Goal: Information Seeking & Learning: Learn about a topic

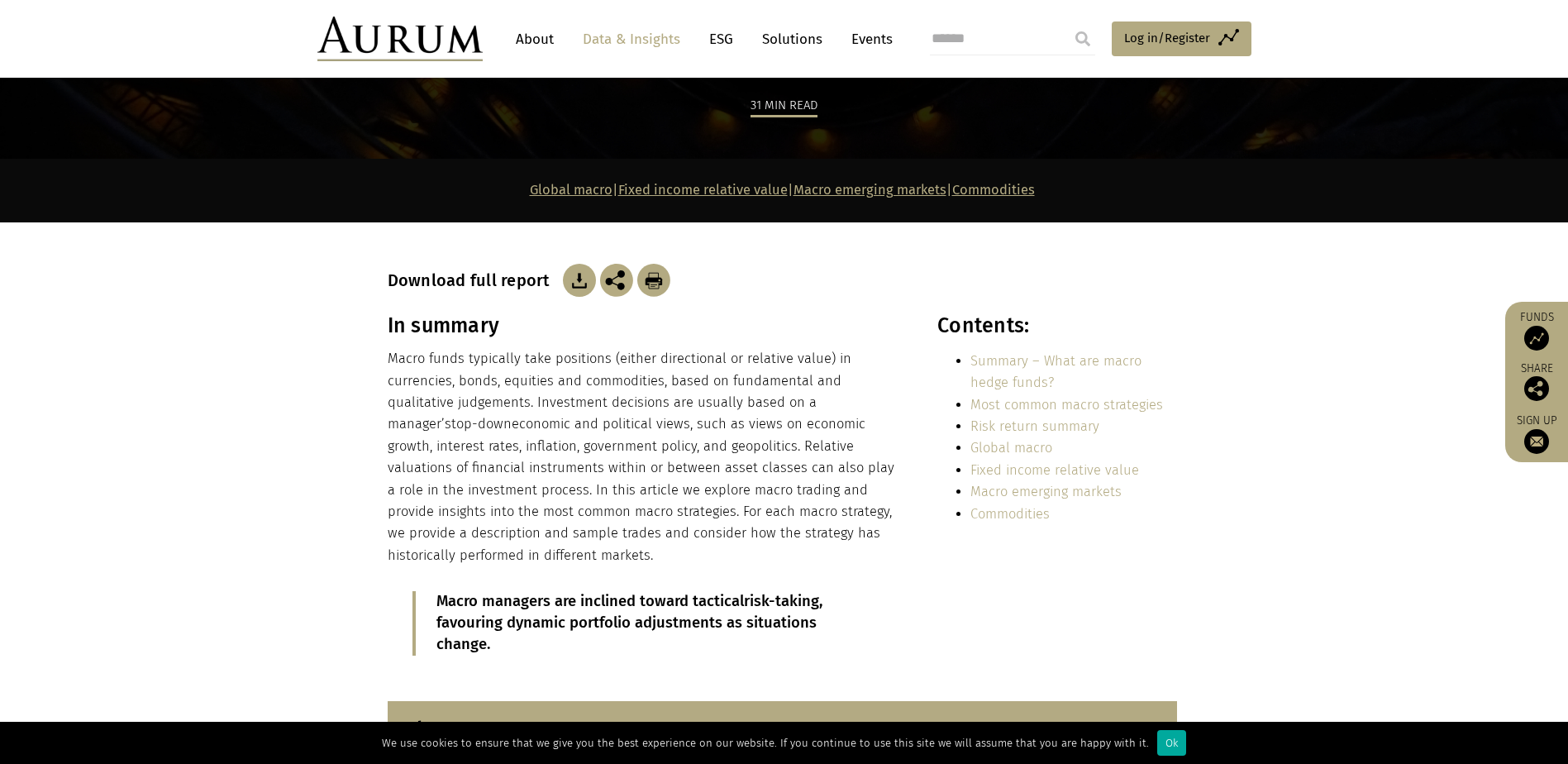
scroll to position [331, 0]
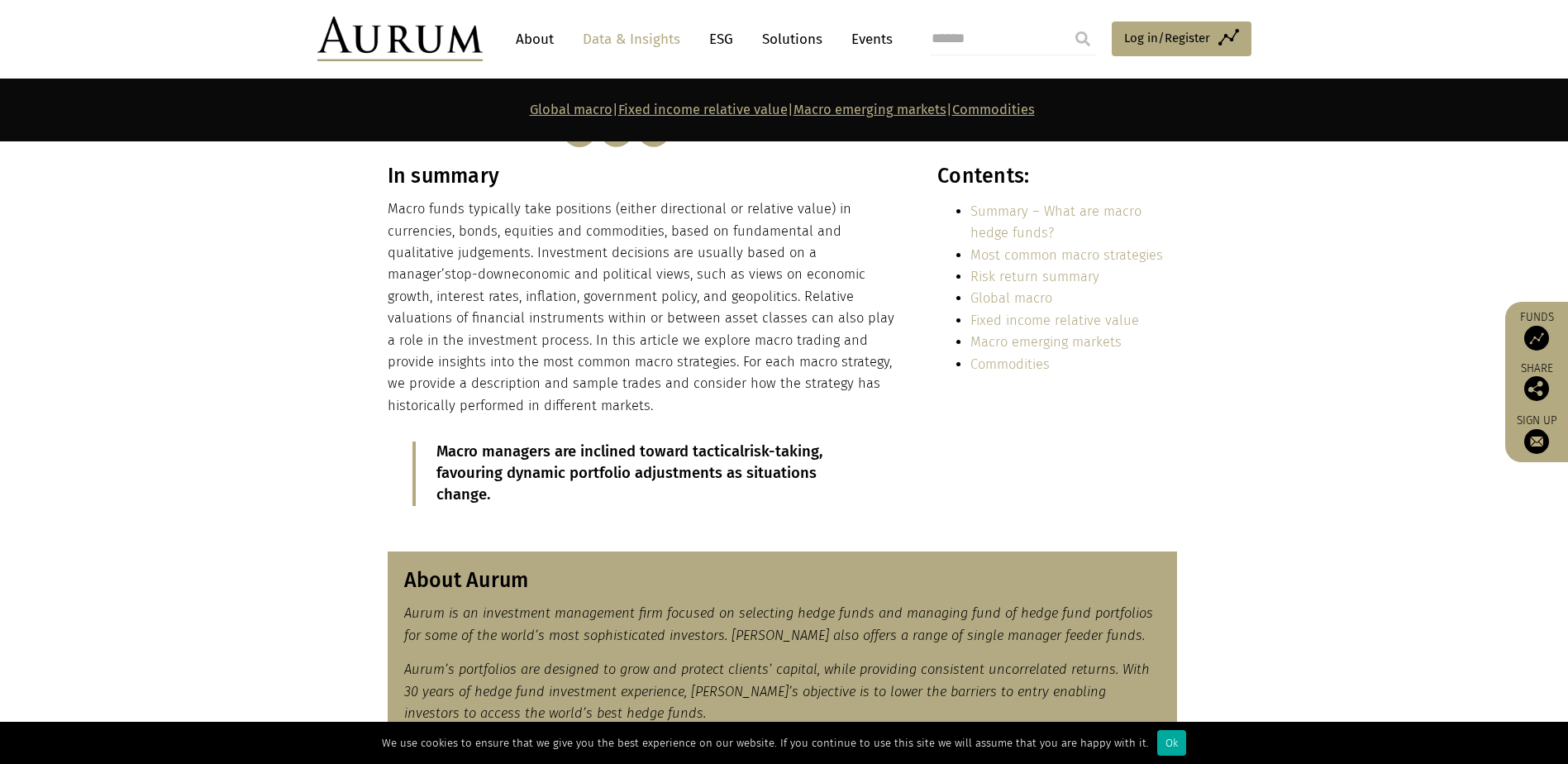
click at [677, 208] on p "Macro funds typically take positions (either directional or relative value) in …" at bounding box center [644, 307] width 514 height 218
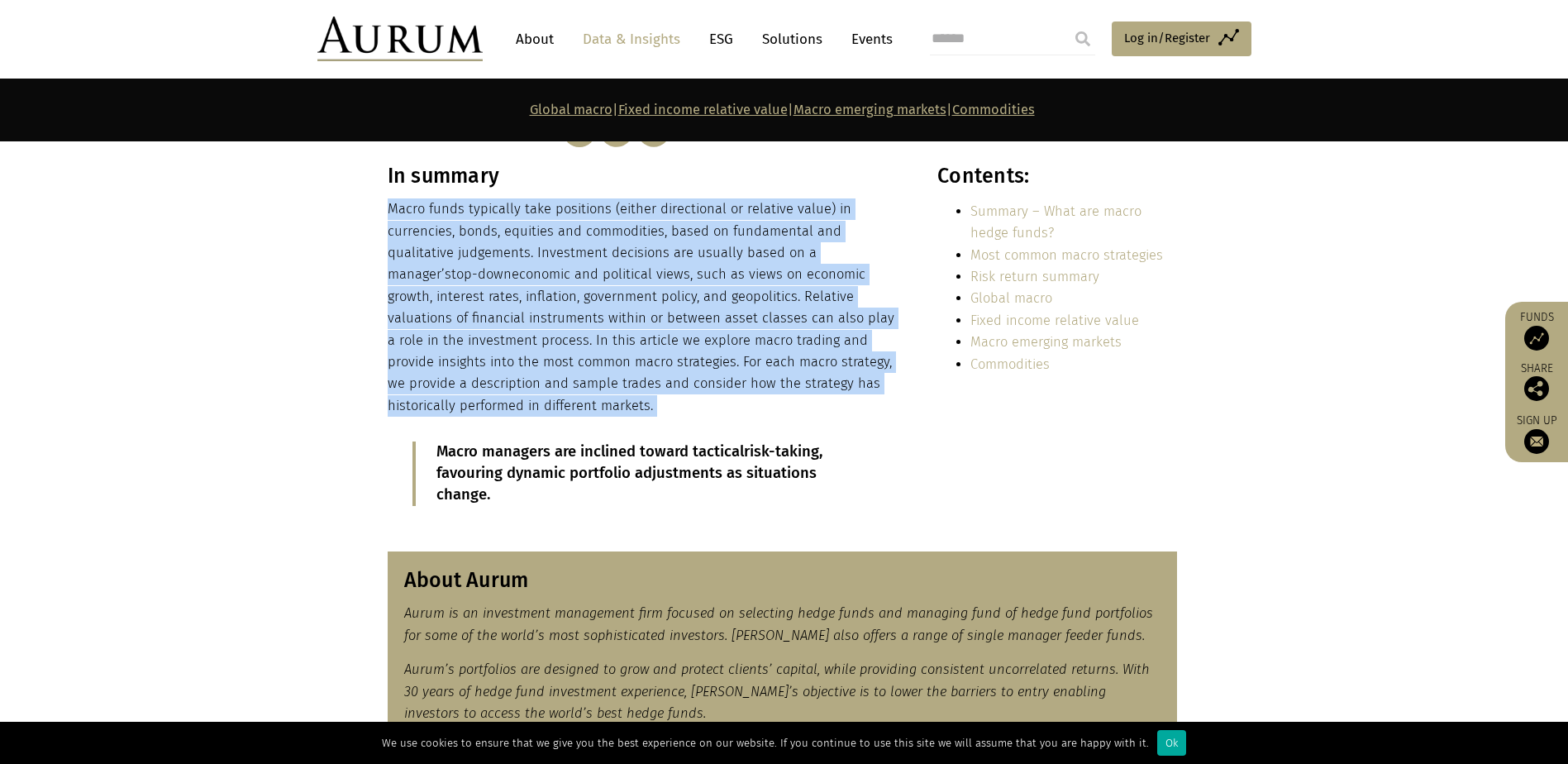
click at [677, 208] on p "Macro funds typically take positions (either directional or relative value) in …" at bounding box center [644, 307] width 514 height 218
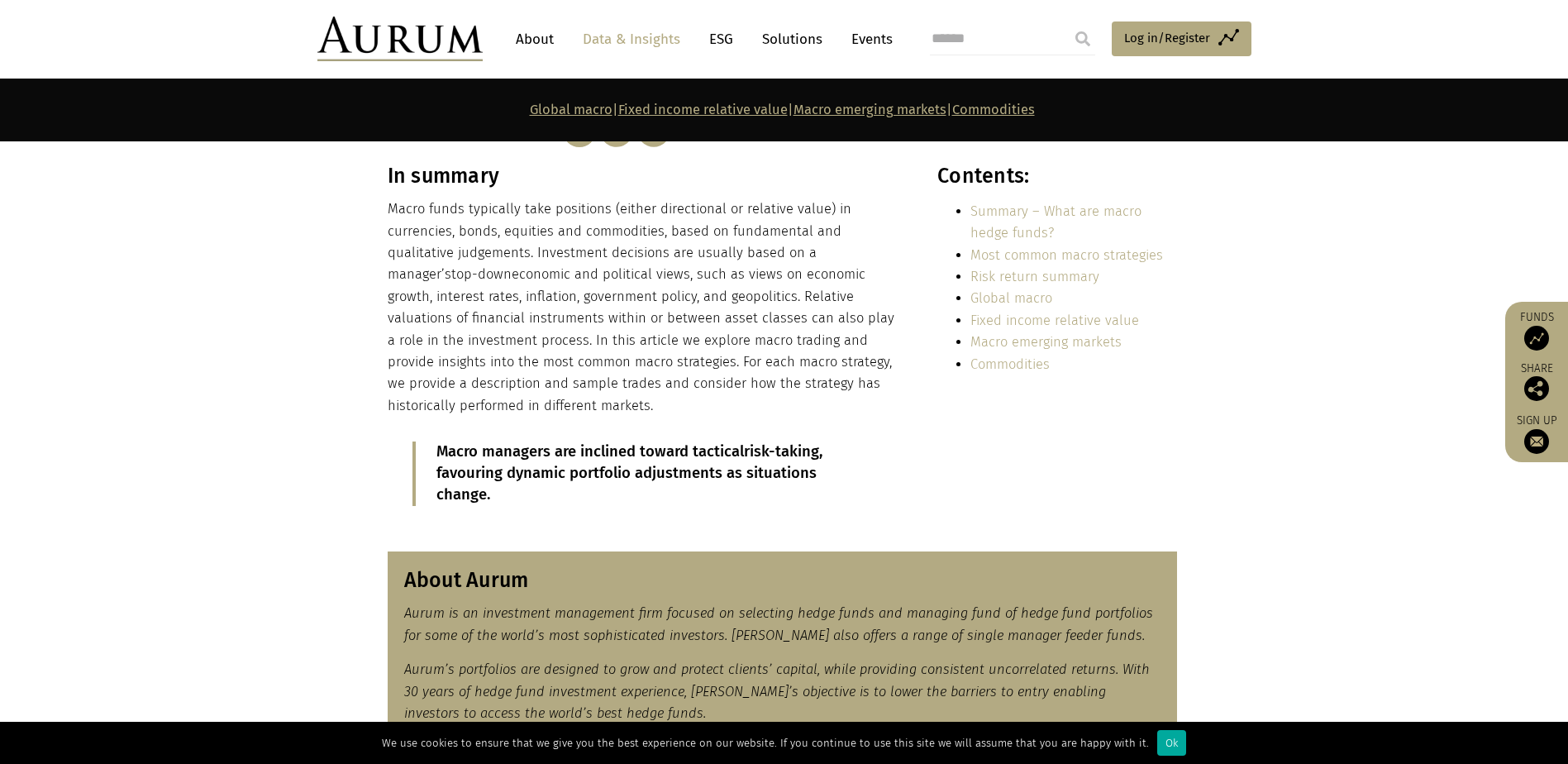
drag, startPoint x: 677, startPoint y: 208, endPoint x: 190, endPoint y: 207, distance: 487.0
click at [190, 207] on section "In summary Macro funds typically take positions (either directional or relative…" at bounding box center [784, 347] width 1568 height 367
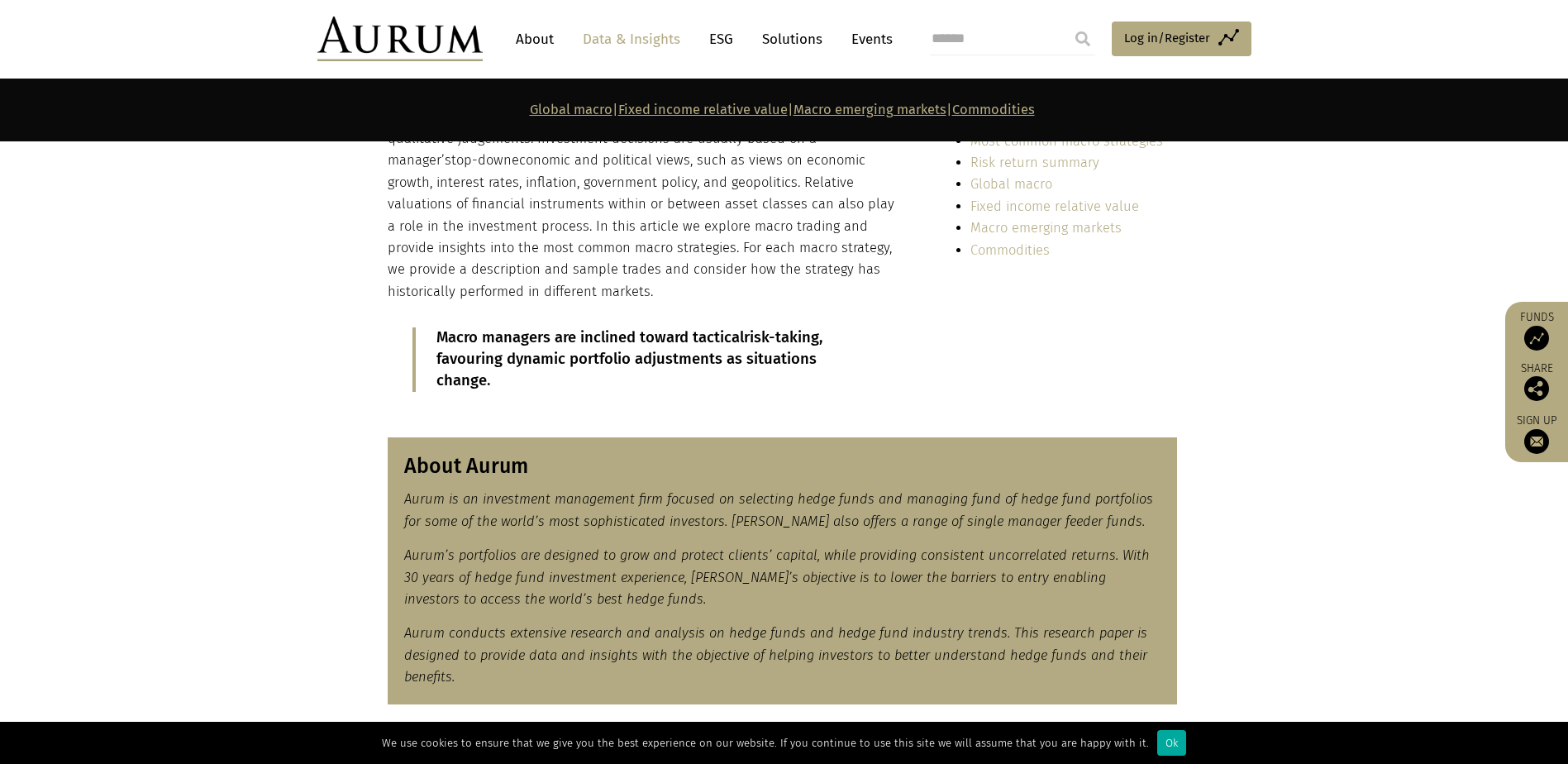
scroll to position [661, 0]
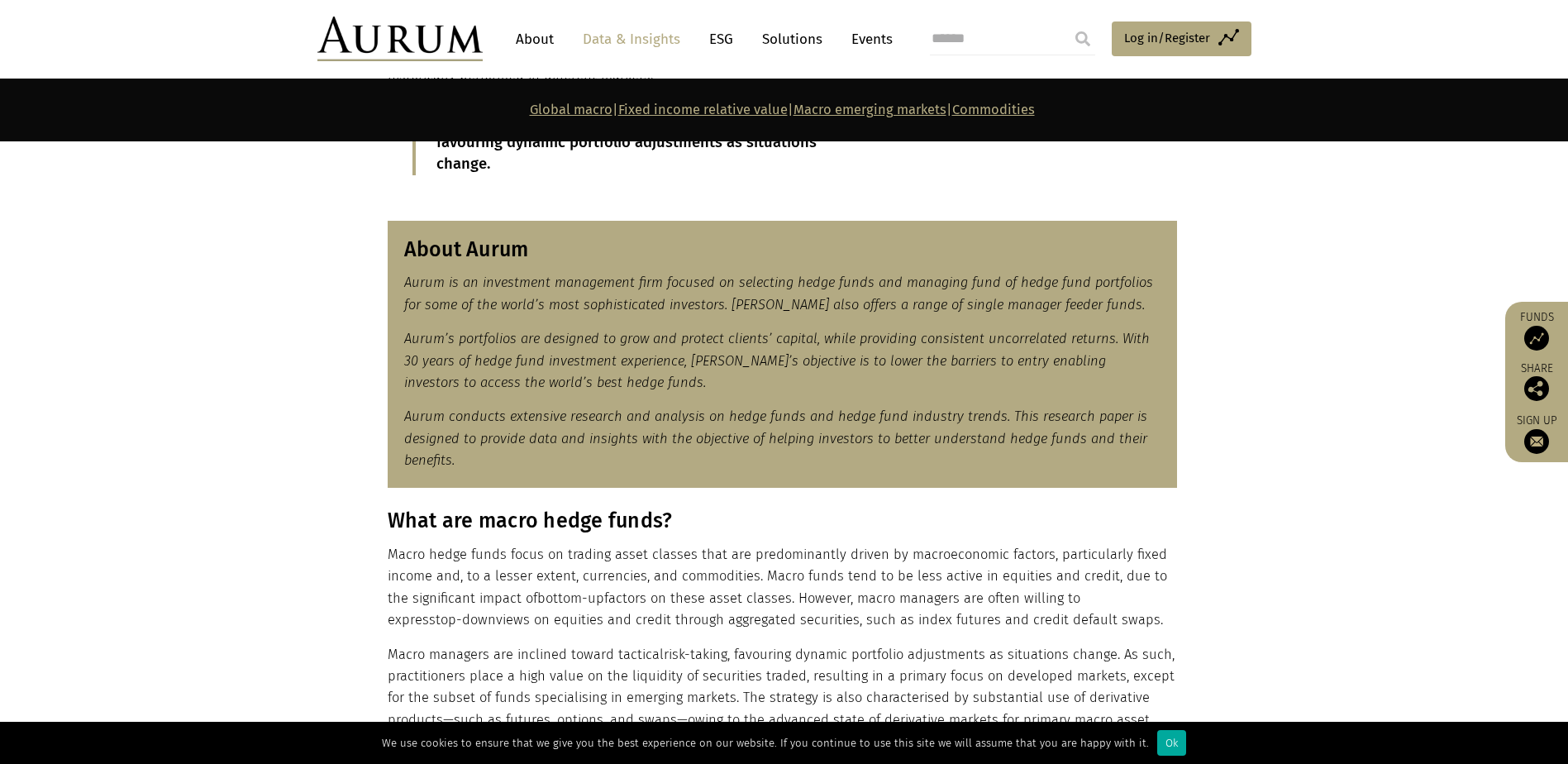
click at [985, 309] on em "Aurum is an investment management firm focused on selecting hedge funds and man…" at bounding box center [778, 293] width 748 height 37
drag, startPoint x: 985, startPoint y: 309, endPoint x: 1164, endPoint y: 379, distance: 192.2
click at [1164, 379] on div "About Aurum Aurum is an investment management firm focused on selecting hedge f…" at bounding box center [782, 354] width 789 height 268
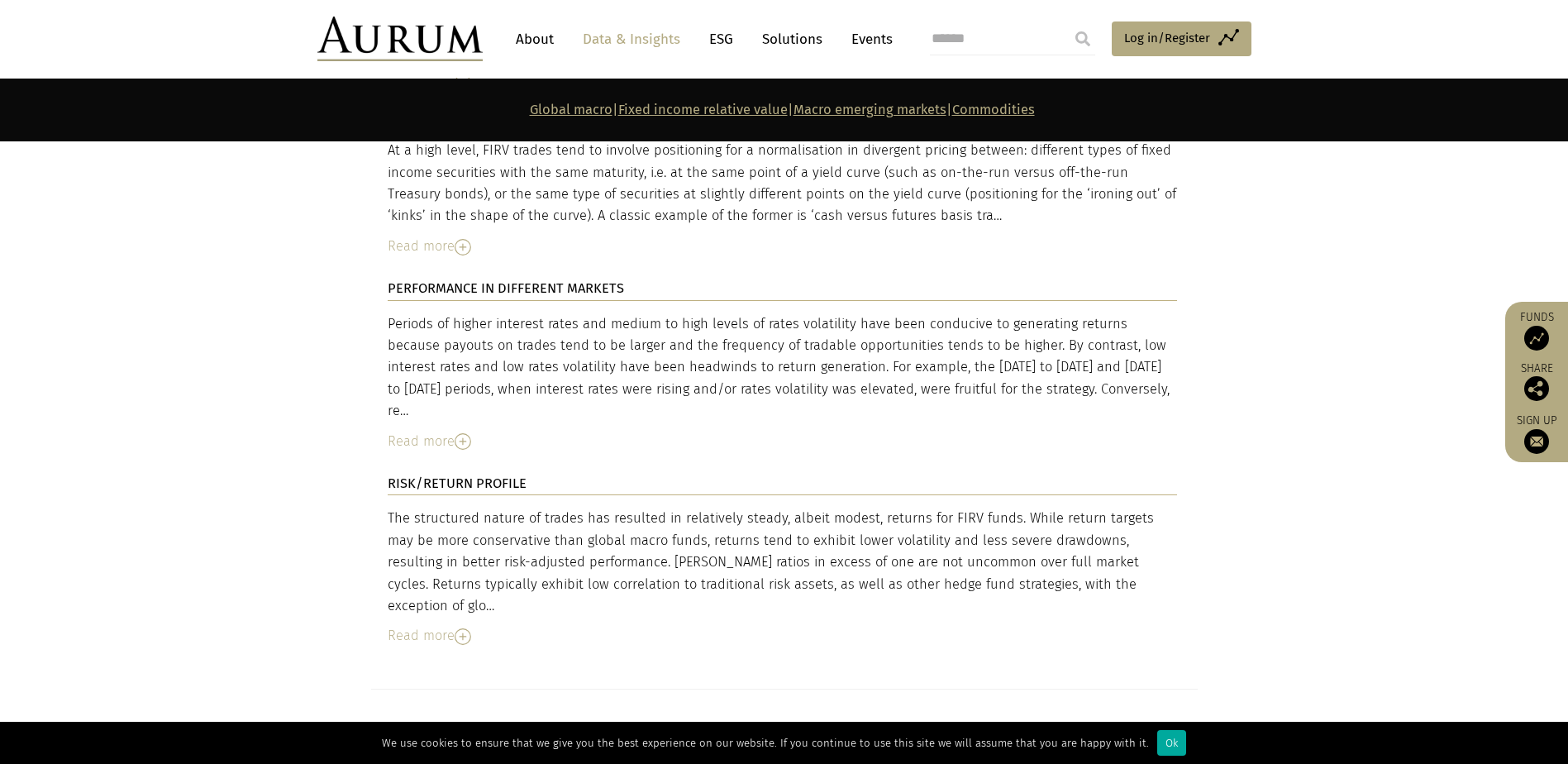
scroll to position [4134, 0]
